Goal: Browse casually: Explore the website without a specific task or goal

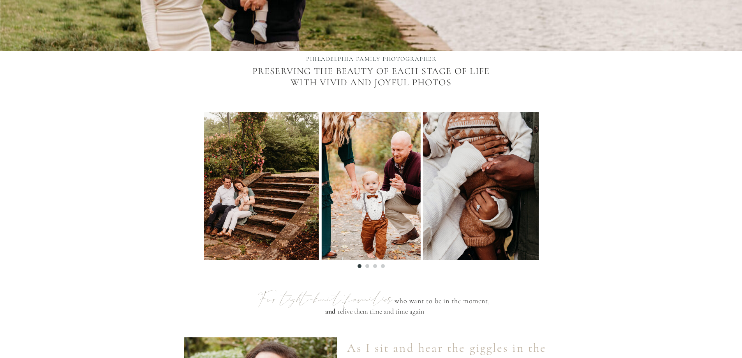
scroll to position [234, 0]
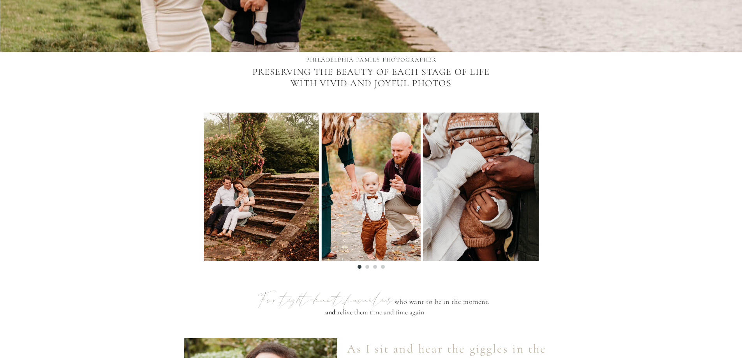
click at [365, 265] on li "Page dot 2" at bounding box center [367, 267] width 4 height 4
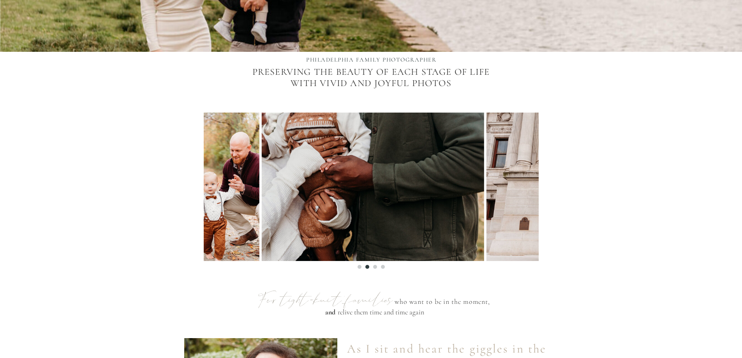
click at [371, 266] on ol at bounding box center [371, 265] width 335 height 8
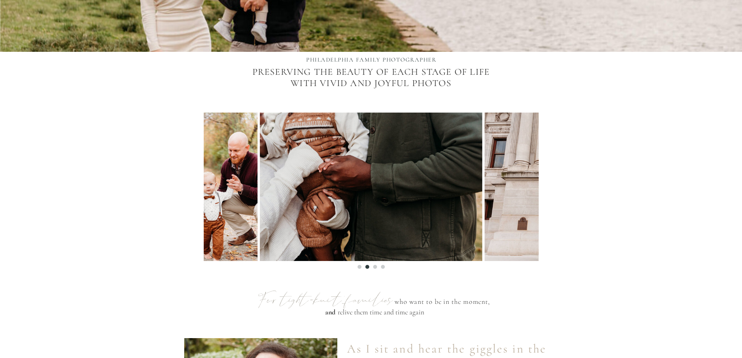
click at [375, 266] on li "Page dot 3" at bounding box center [375, 267] width 4 height 4
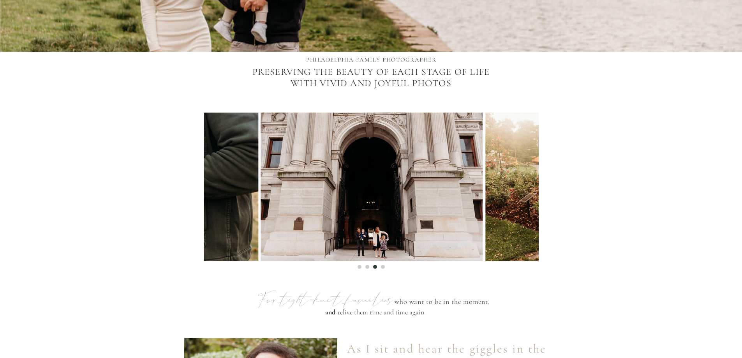
click at [380, 267] on ol at bounding box center [371, 265] width 335 height 8
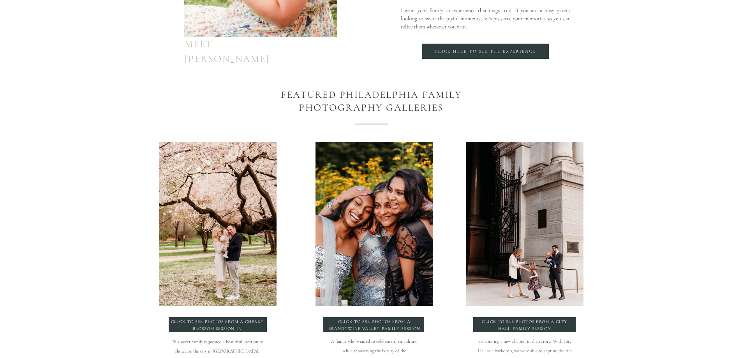
scroll to position [817, 0]
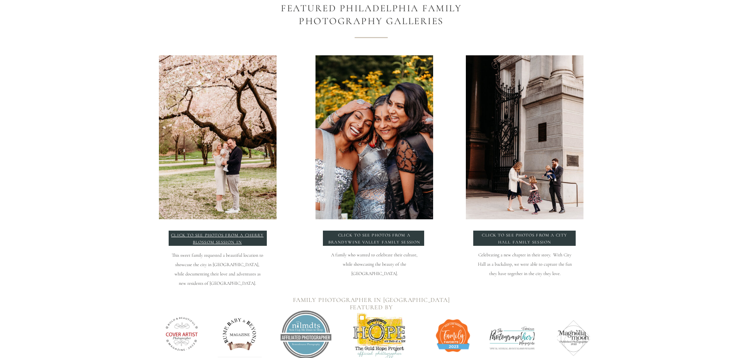
click at [212, 234] on p "click to see photos from a Cherry blossom session in philadelphia" at bounding box center [217, 239] width 94 height 14
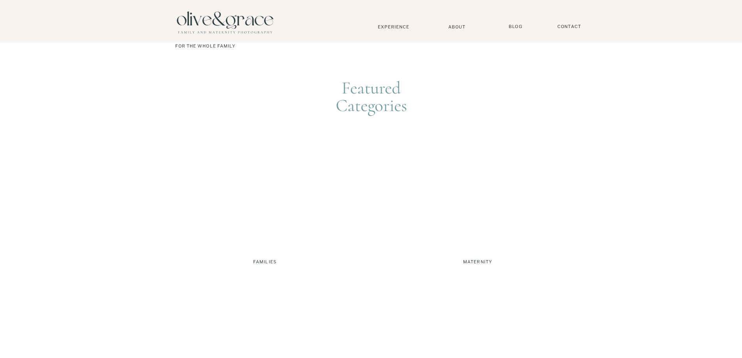
scroll to position [1752, 0]
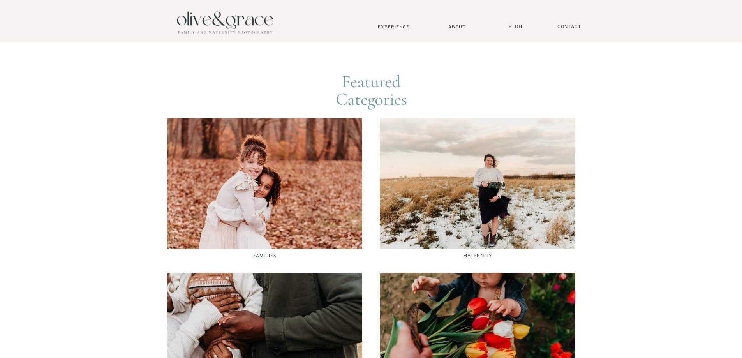
click at [269, 189] on div at bounding box center [264, 183] width 195 height 131
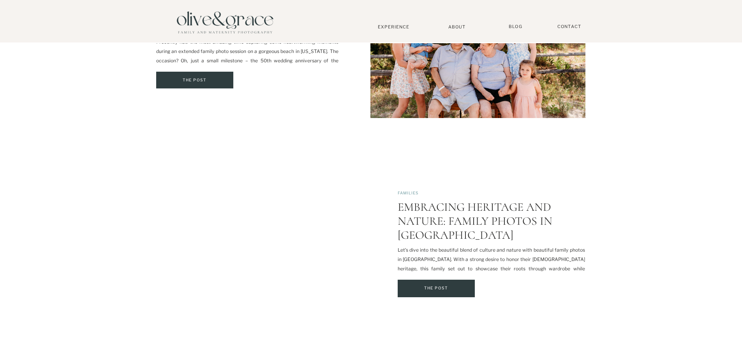
scroll to position [311, 0]
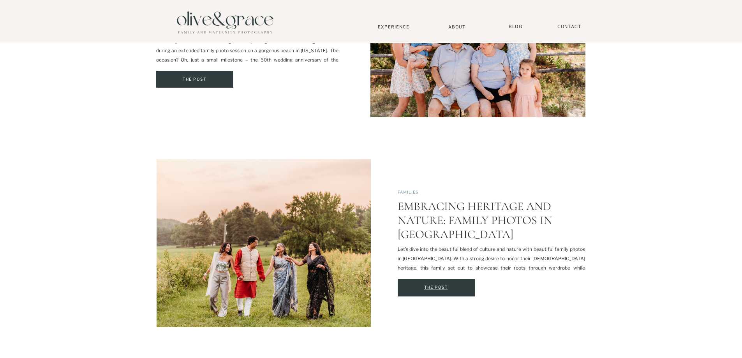
click at [445, 286] on div "The Post" at bounding box center [435, 287] width 77 height 8
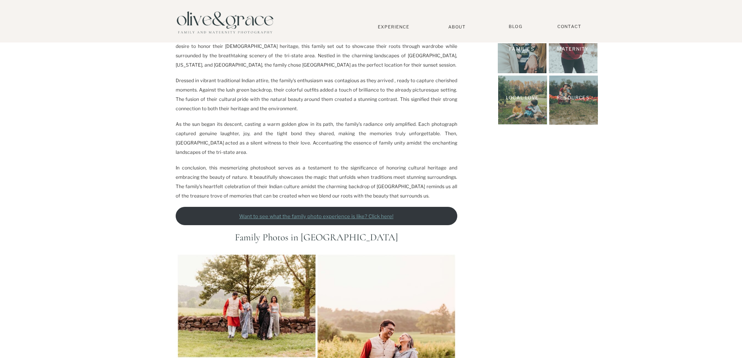
scroll to position [156, 0]
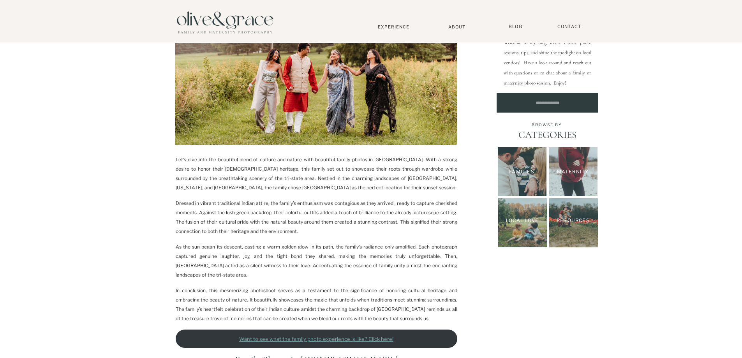
click at [518, 171] on p "Families" at bounding box center [521, 171] width 48 height 7
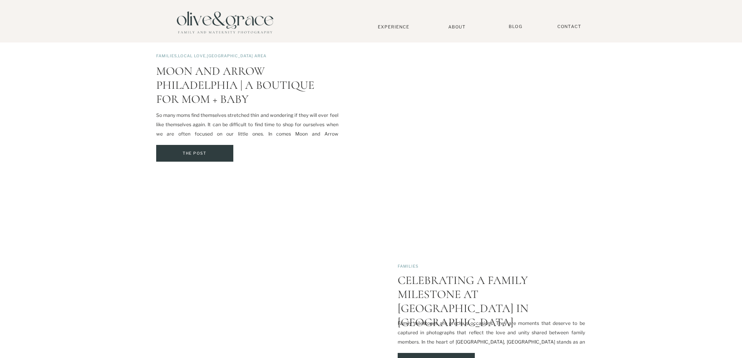
scroll to position [1246, 0]
